Goal: Task Accomplishment & Management: Manage account settings

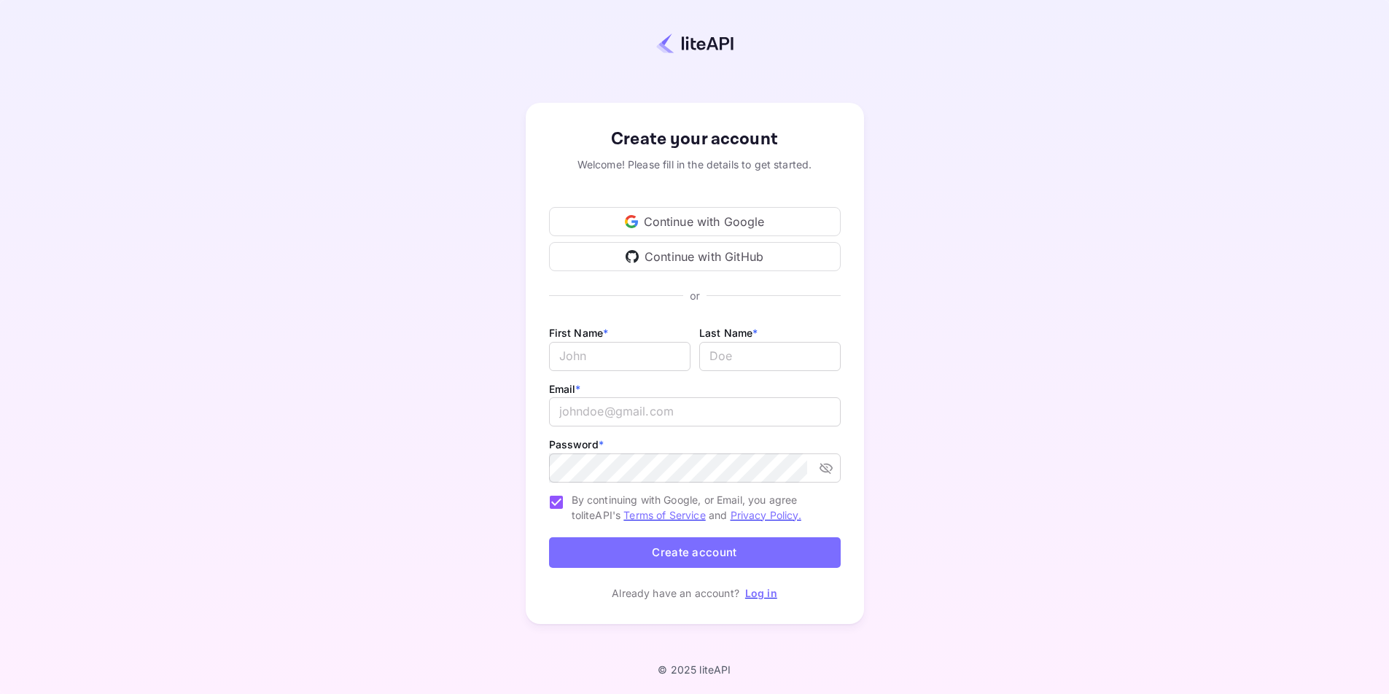
click at [675, 221] on div "Continue with Google" at bounding box center [695, 221] width 292 height 29
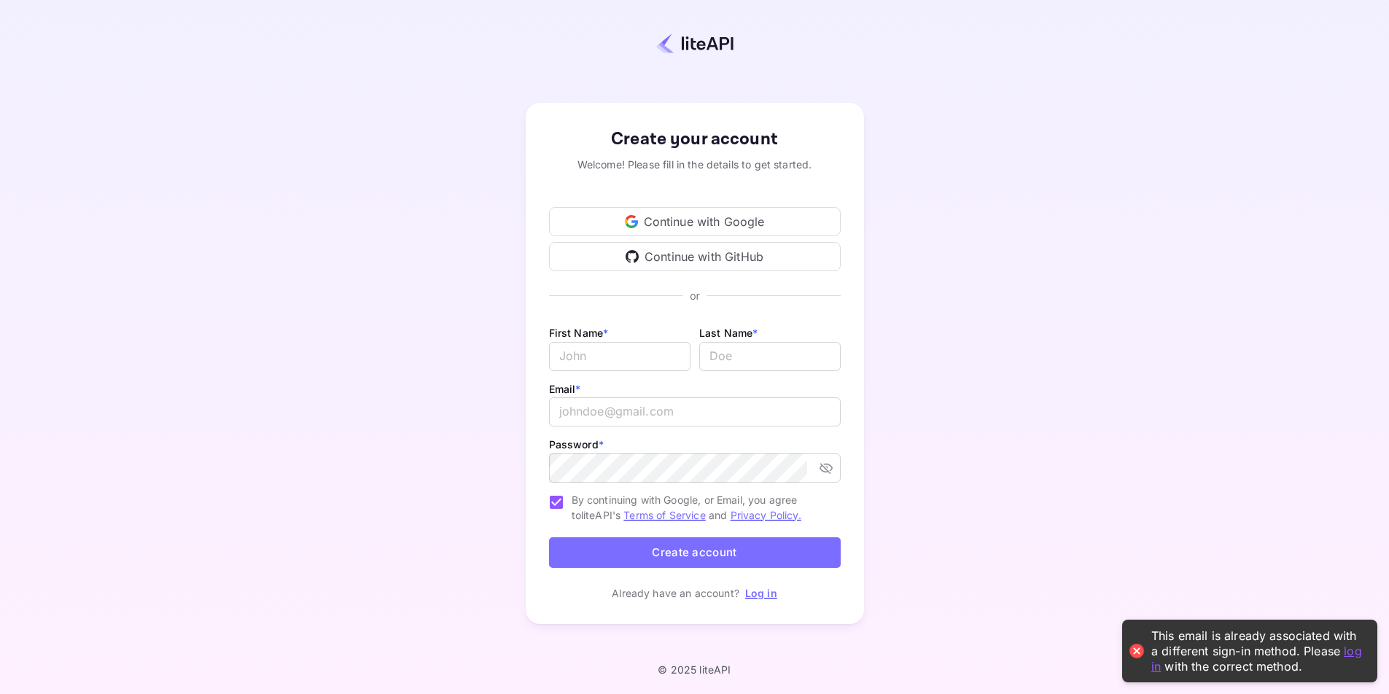
click at [679, 254] on div "Continue with GitHub" at bounding box center [695, 256] width 292 height 29
click at [693, 234] on div "Continue with Google" at bounding box center [695, 221] width 292 height 29
click at [745, 595] on link "Log in" at bounding box center [761, 593] width 32 height 12
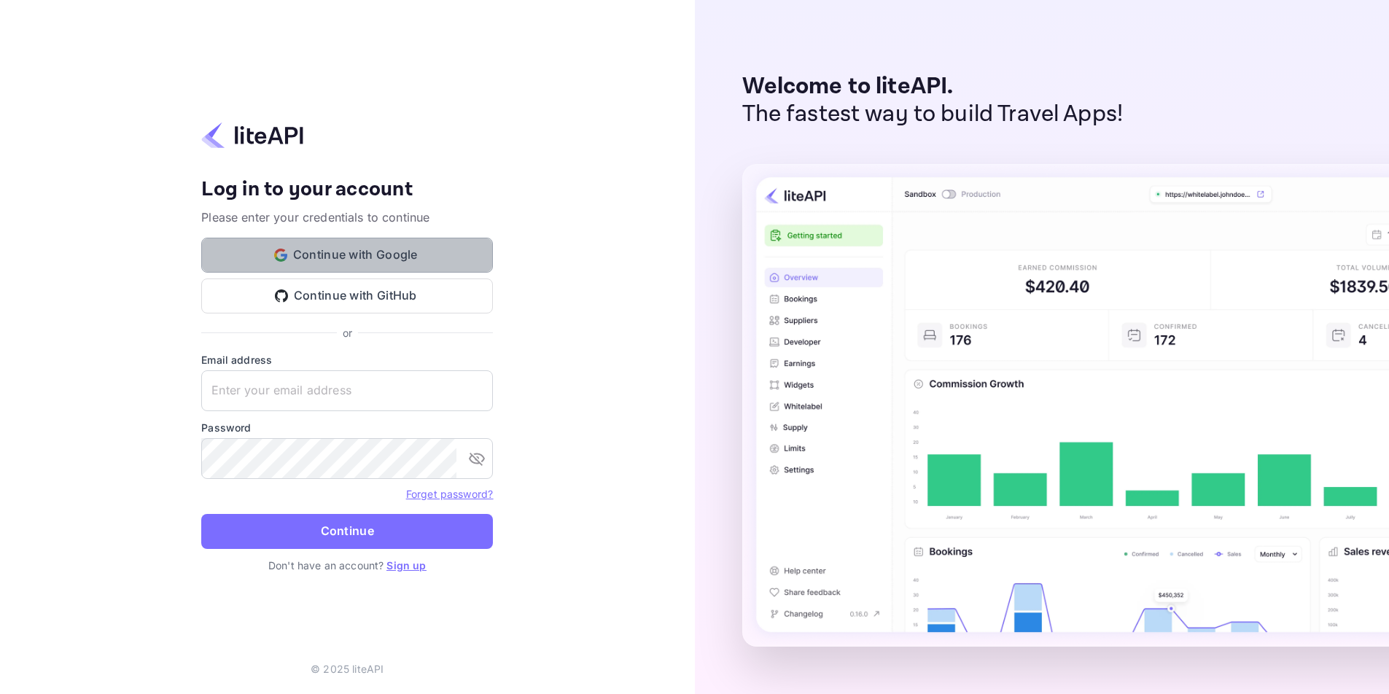
click at [379, 258] on button "Continue with Google" at bounding box center [347, 255] width 292 height 35
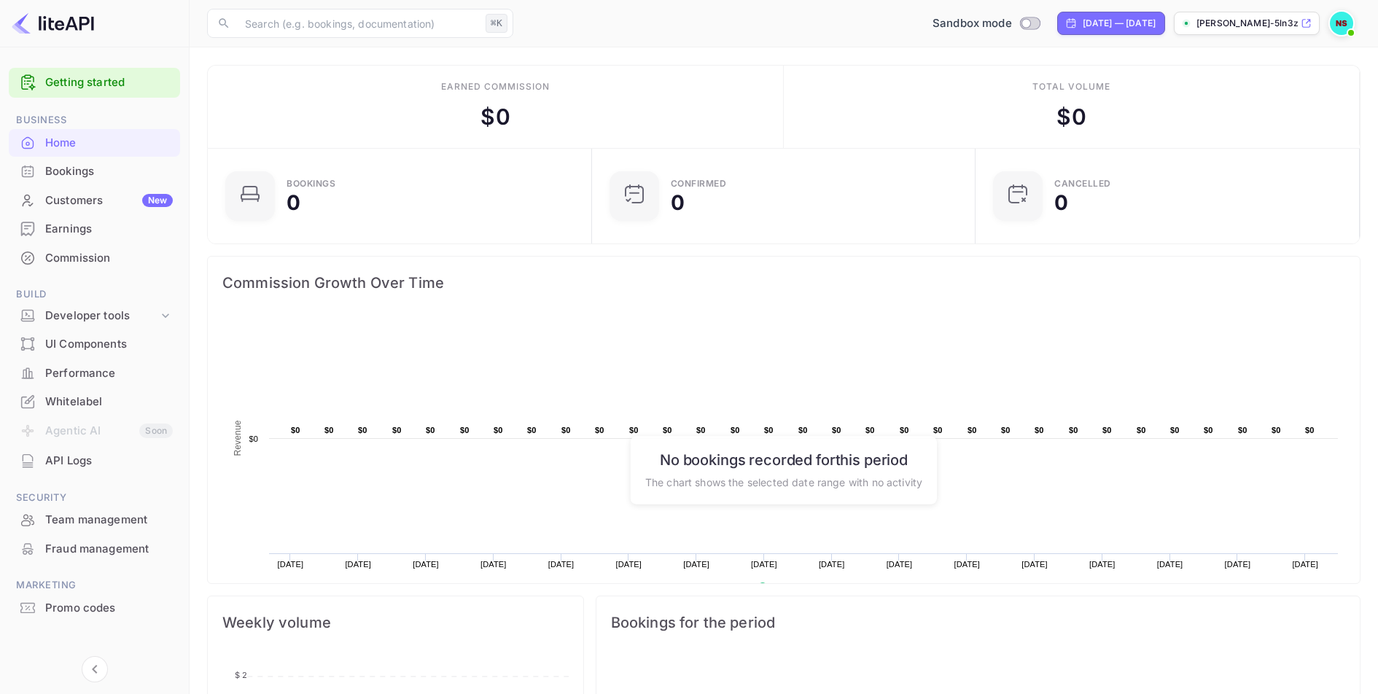
scroll to position [9, 0]
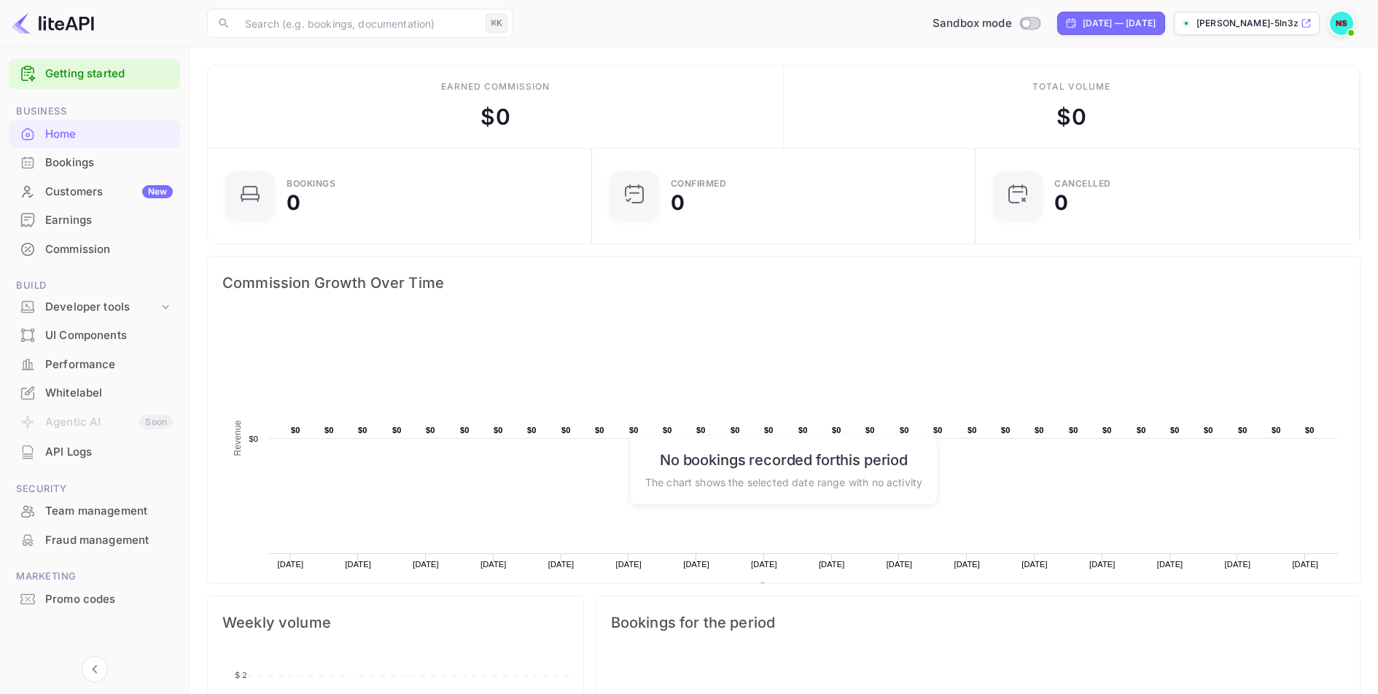
click at [88, 603] on div "Promo codes" at bounding box center [109, 599] width 128 height 17
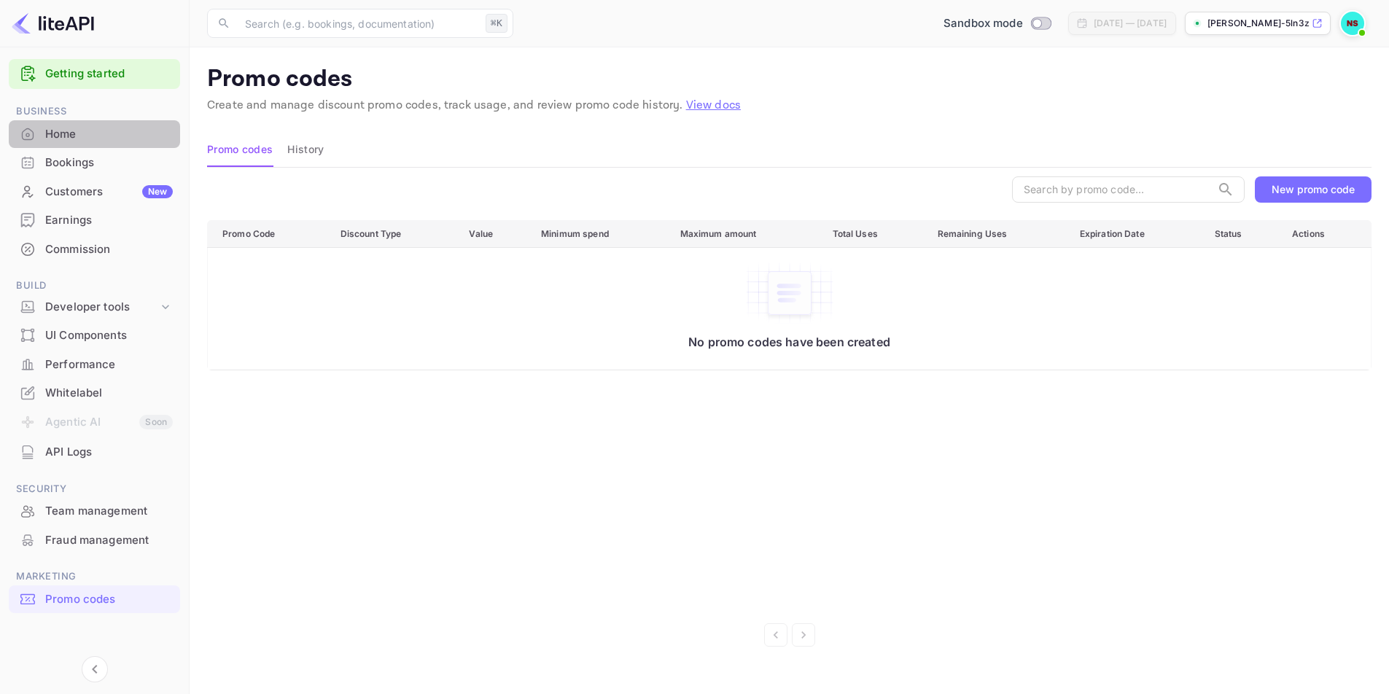
click at [65, 140] on div "Home" at bounding box center [109, 134] width 128 height 17
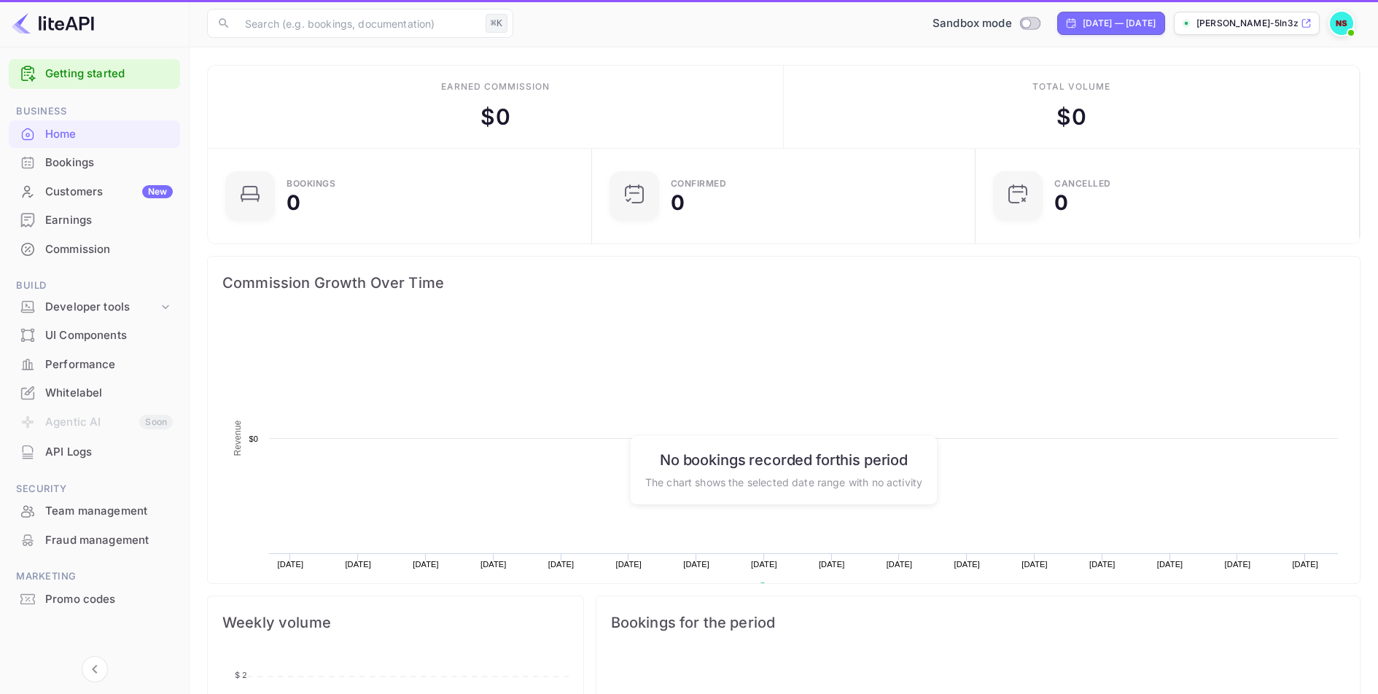
scroll to position [226, 364]
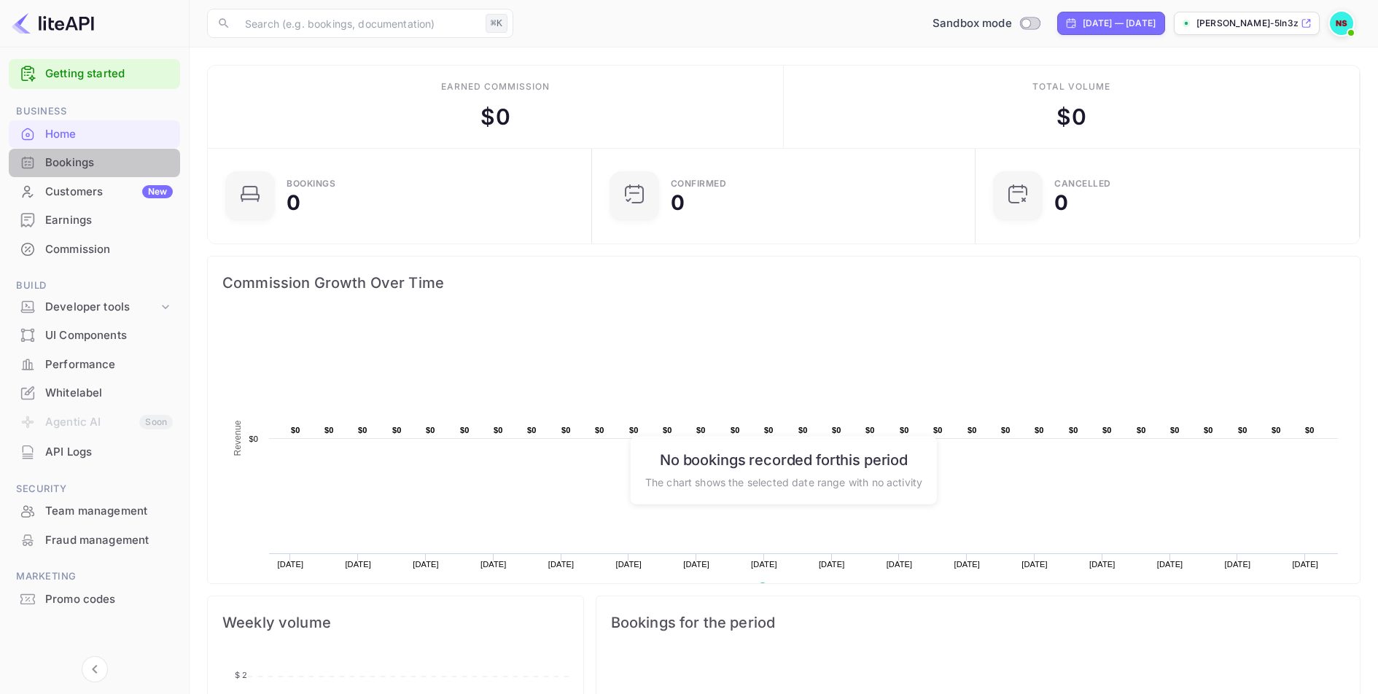
click at [67, 157] on div "Bookings" at bounding box center [109, 163] width 128 height 17
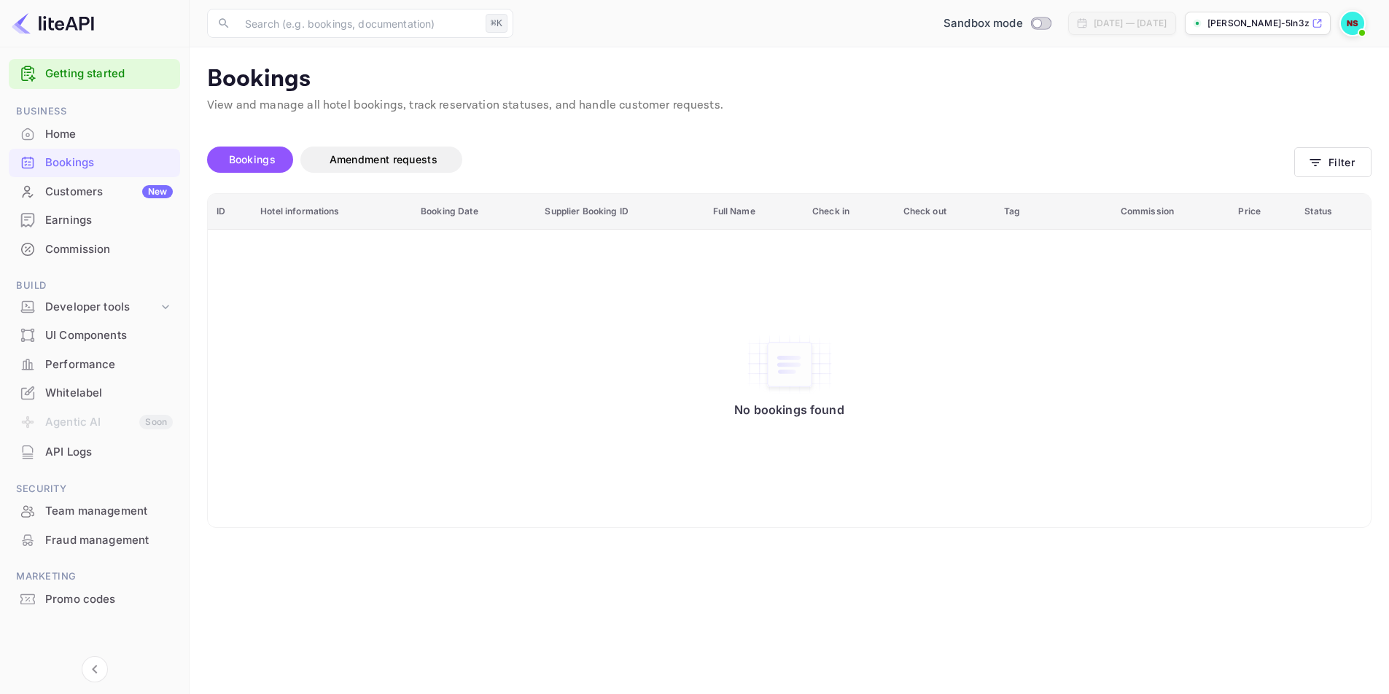
click at [466, 133] on div "Bookings Amendment requests" at bounding box center [750, 162] width 1087 height 61
click at [63, 139] on div "Home" at bounding box center [109, 134] width 128 height 17
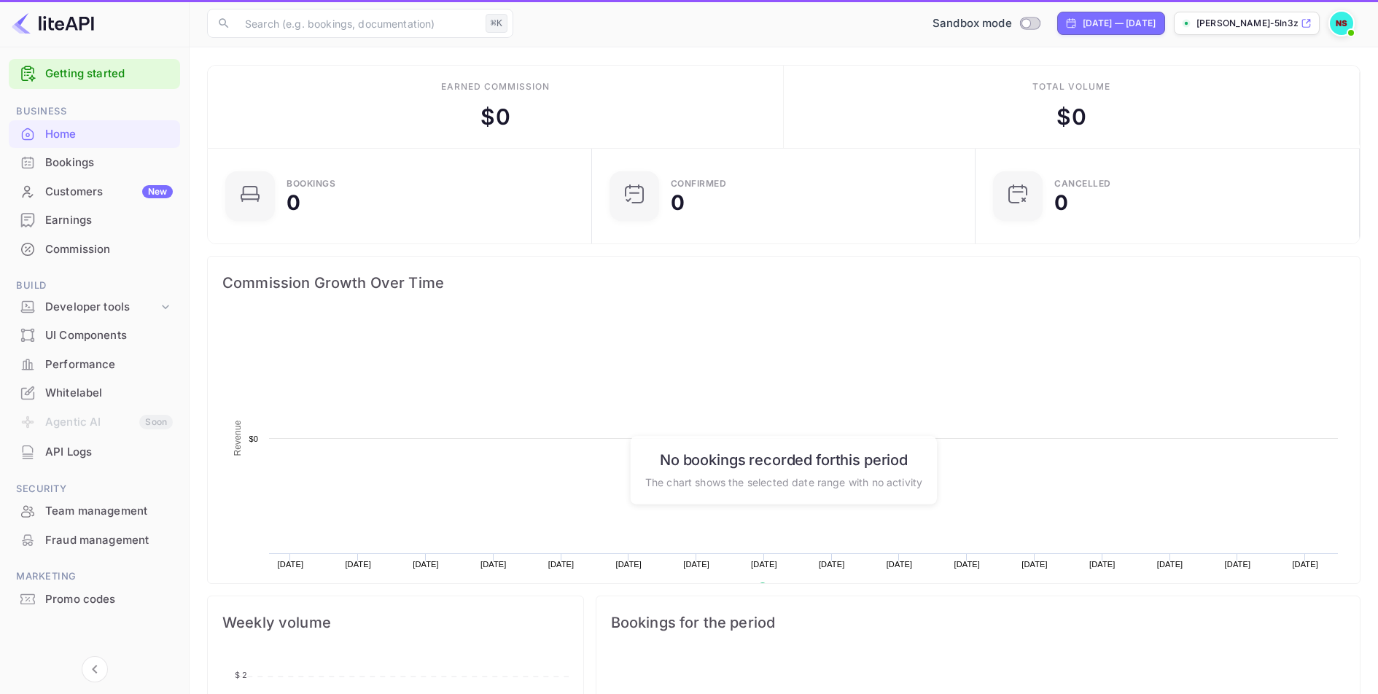
scroll to position [226, 364]
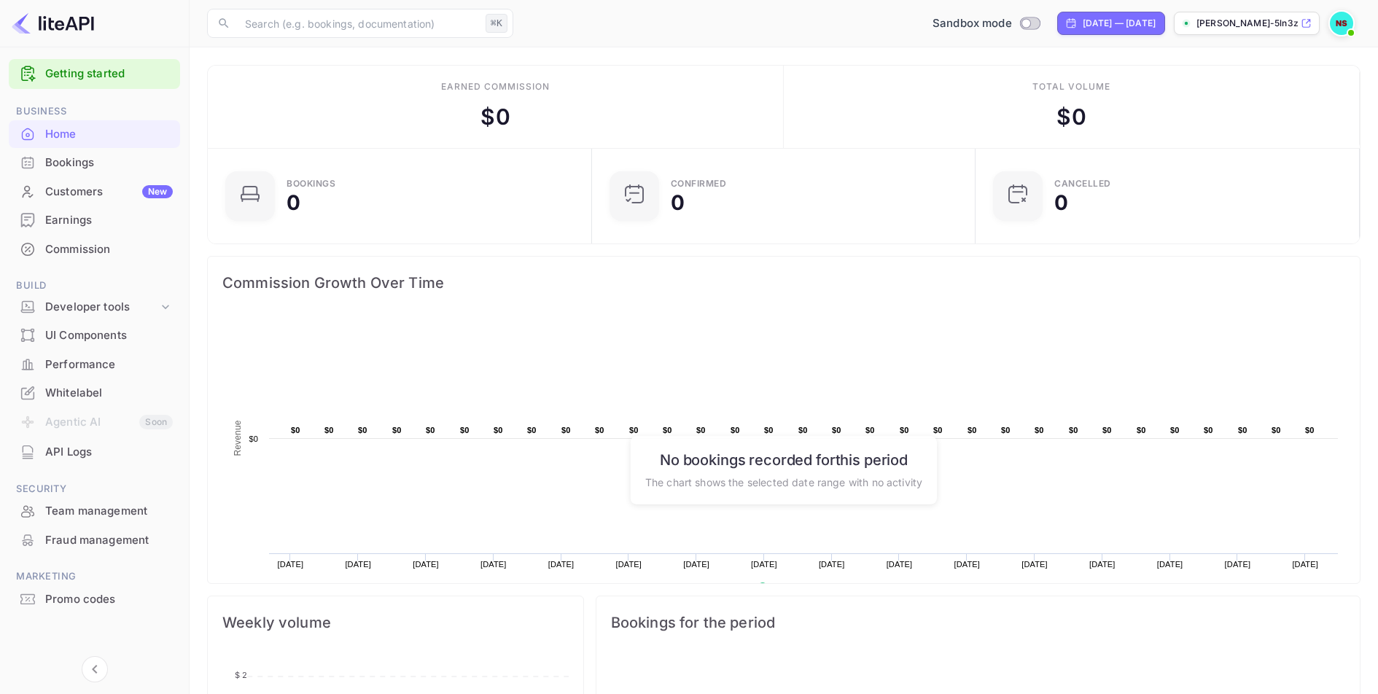
click at [1276, 22] on p "[PERSON_NAME]-5ln3z.n..." at bounding box center [1246, 23] width 101 height 13
click at [1335, 23] on img at bounding box center [1341, 23] width 23 height 23
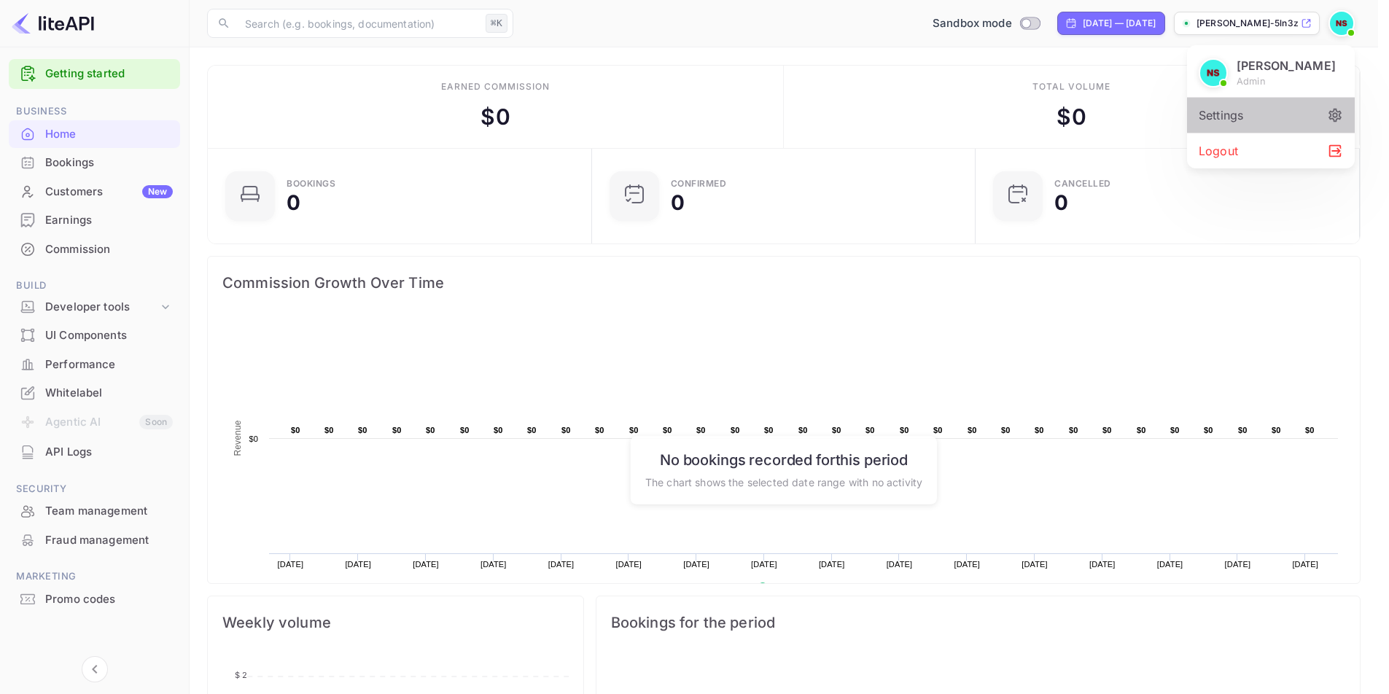
click at [1268, 110] on div "Settings" at bounding box center [1271, 115] width 168 height 35
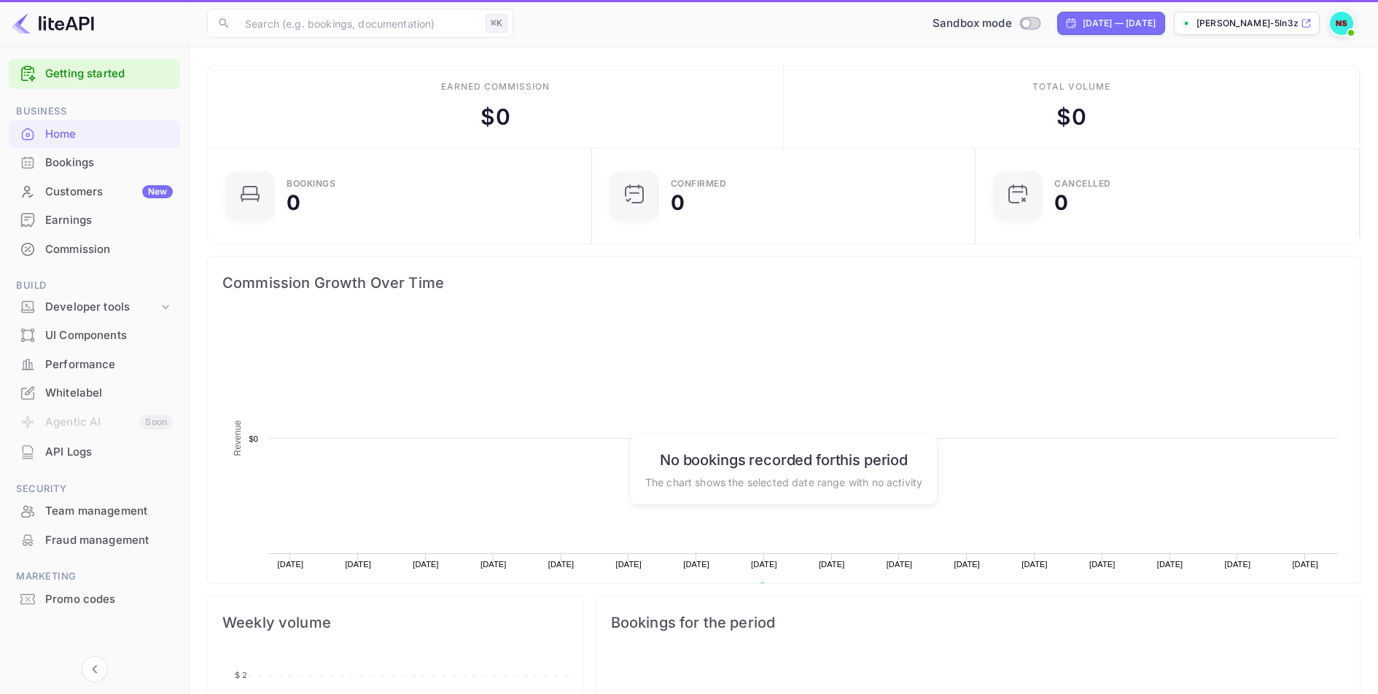
scroll to position [226, 364]
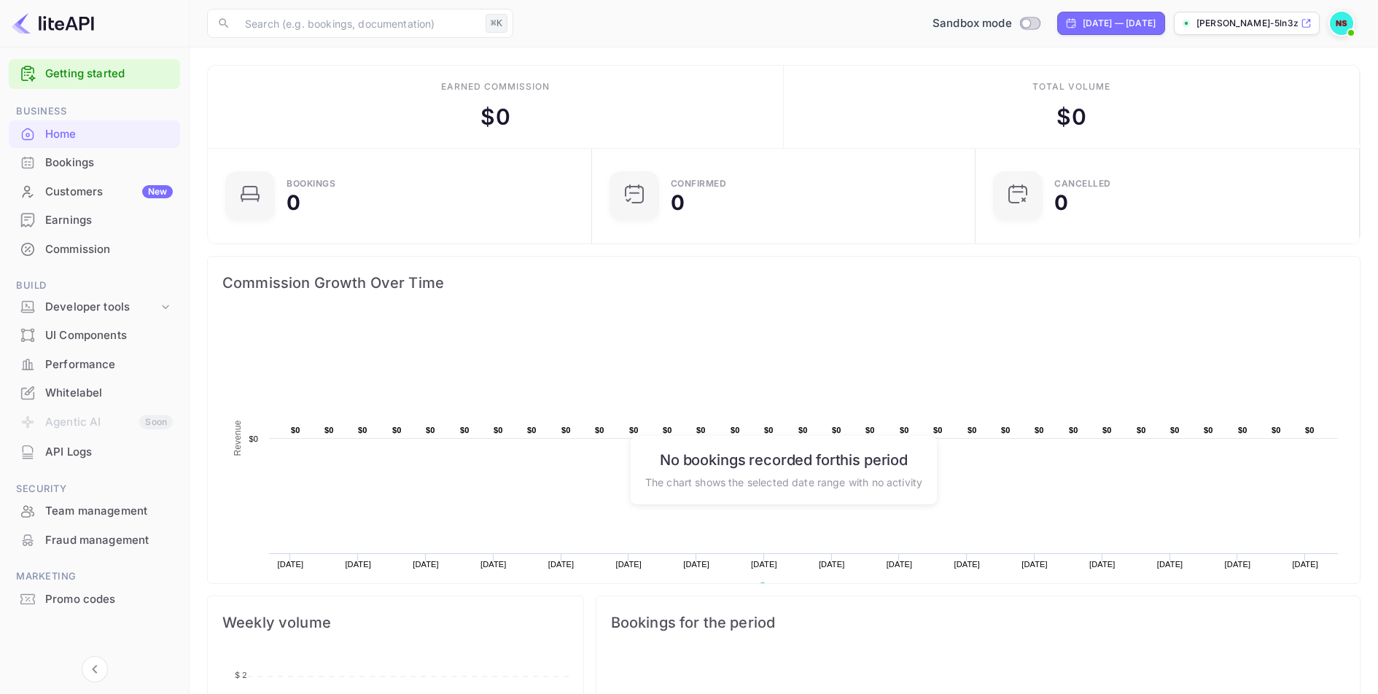
click at [1011, 26] on input "Switch to Production mode" at bounding box center [1025, 22] width 29 height 9
checkbox input "false"
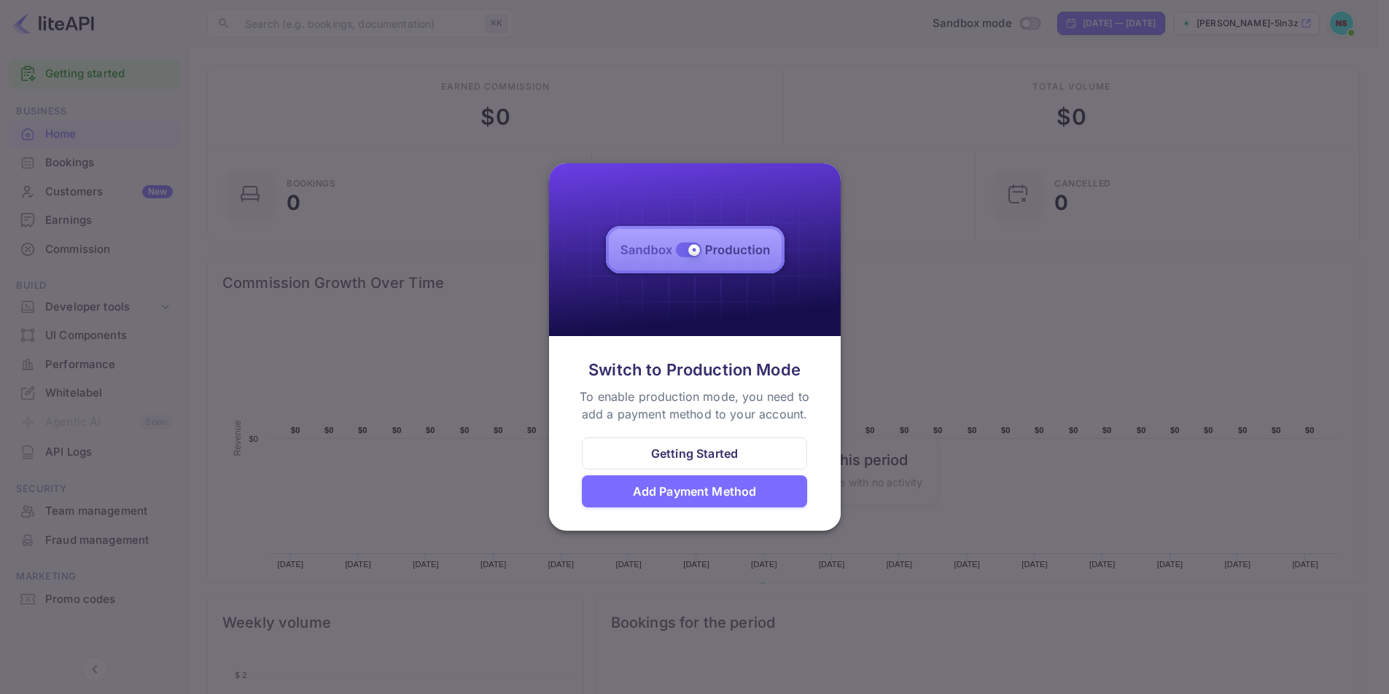
click at [906, 136] on div at bounding box center [694, 347] width 1389 height 694
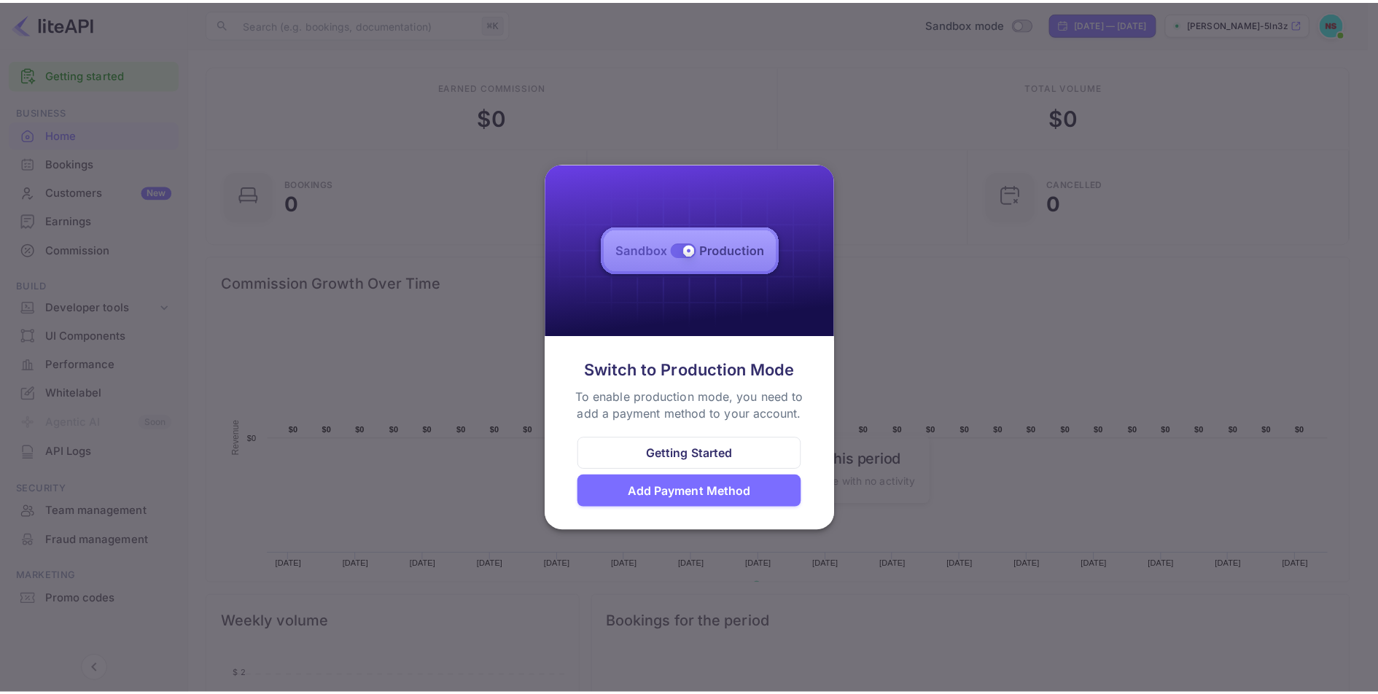
scroll to position [12, 12]
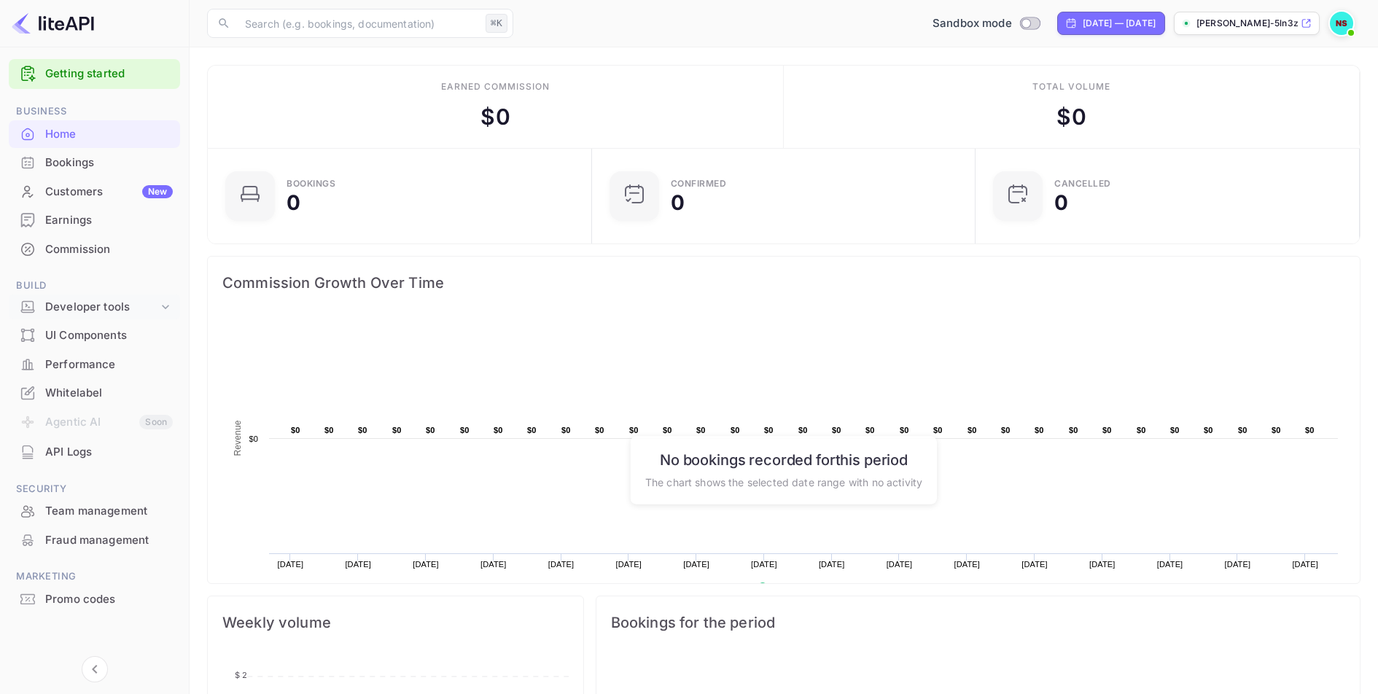
click at [123, 299] on div "Developer tools" at bounding box center [101, 307] width 113 height 17
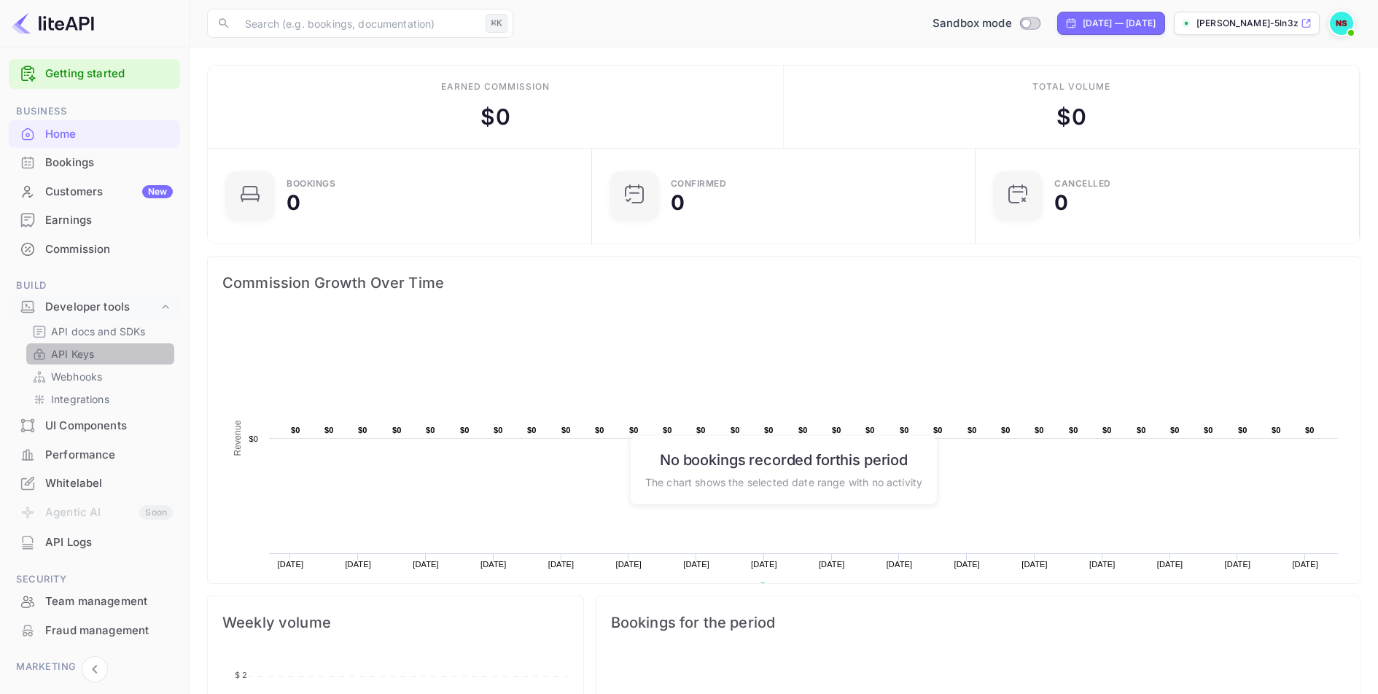
click at [101, 357] on link "API Keys" at bounding box center [100, 353] width 136 height 15
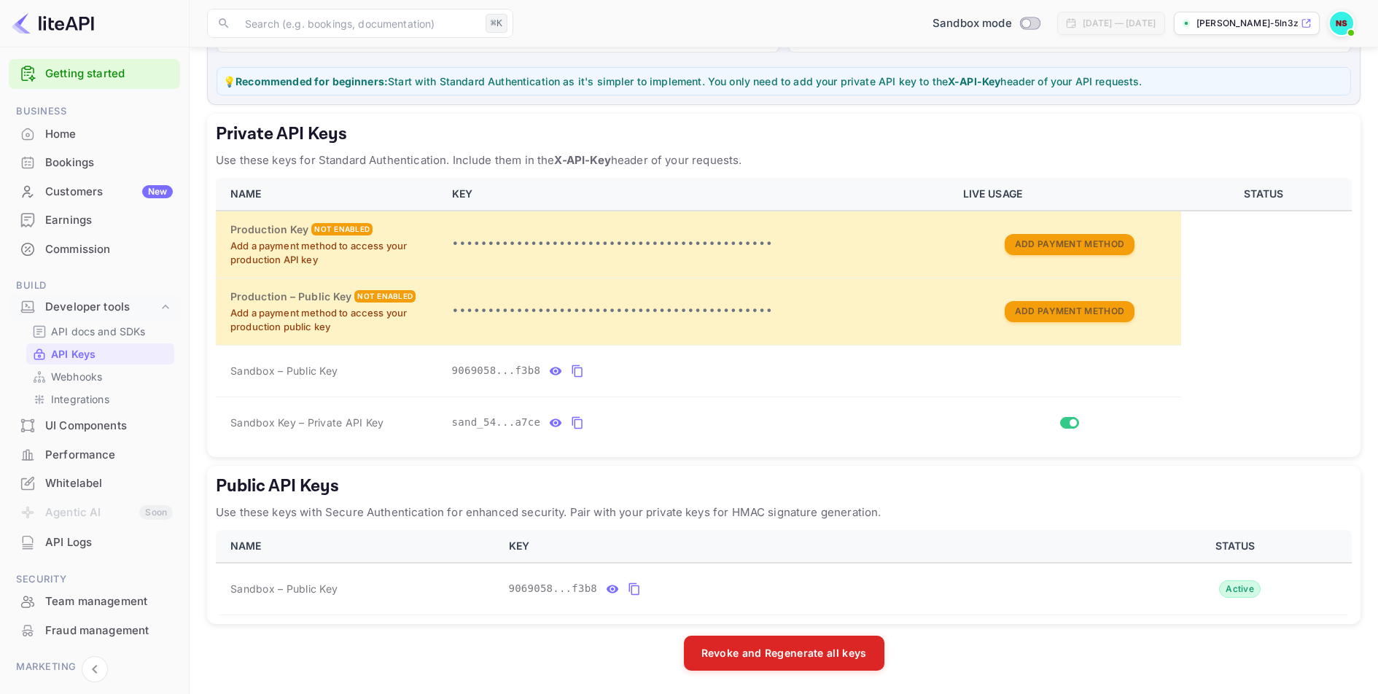
scroll to position [173, 0]
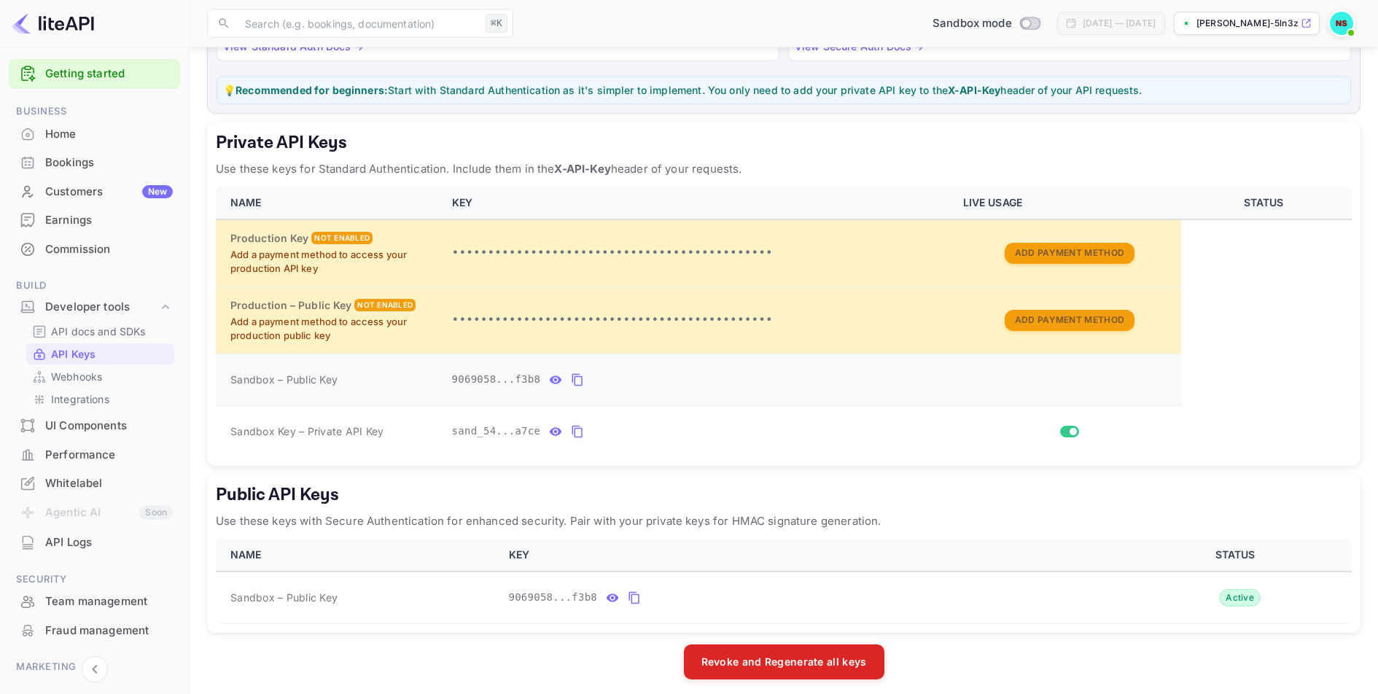
click at [574, 377] on icon "private api keys table" at bounding box center [577, 380] width 10 height 12
click at [580, 383] on icon "private api keys table" at bounding box center [577, 379] width 13 height 17
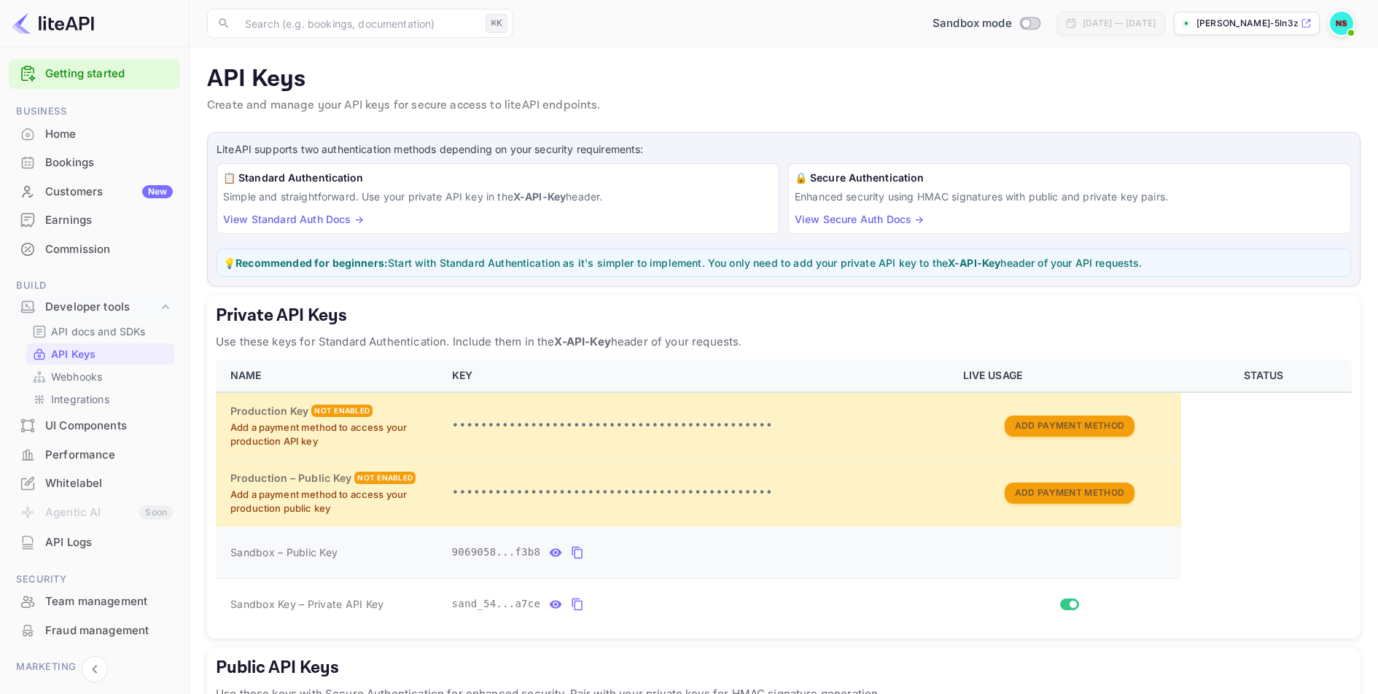
click at [582, 553] on icon "private api keys table" at bounding box center [577, 553] width 10 height 12
click at [583, 555] on icon "private api keys table" at bounding box center [577, 552] width 13 height 17
click at [580, 607] on icon "private api keys table" at bounding box center [577, 604] width 13 height 17
